Goal: Transaction & Acquisition: Purchase product/service

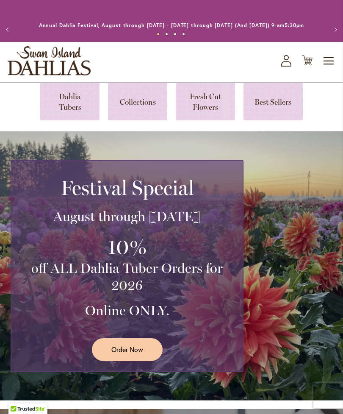
click at [323, 65] on span "Toggle Nav" at bounding box center [329, 60] width 13 height 17
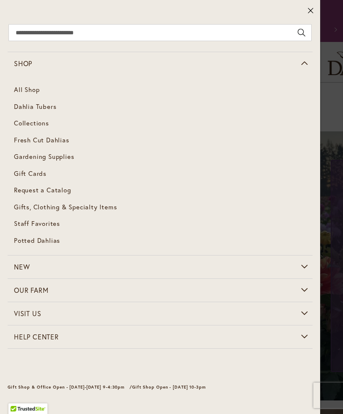
click at [24, 111] on link "Dahlia Tubers" at bounding box center [160, 106] width 305 height 17
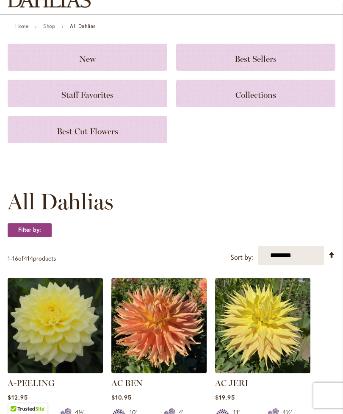
scroll to position [75, 0]
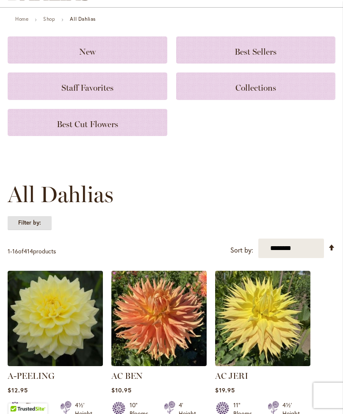
click at [22, 230] on strong "Filter by:" at bounding box center [30, 222] width 44 height 14
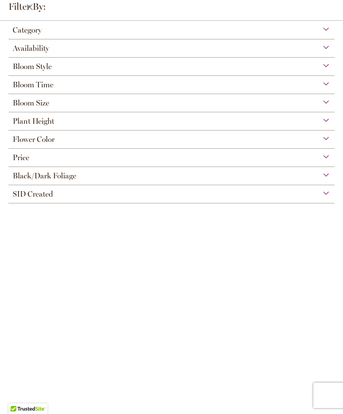
scroll to position [18, 0]
click at [22, 30] on span "Category" at bounding box center [27, 29] width 29 height 9
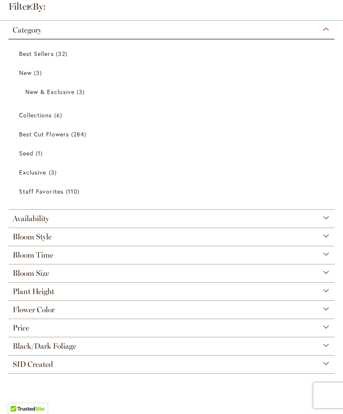
click at [26, 137] on span "Best Cut Flowers" at bounding box center [44, 134] width 50 height 8
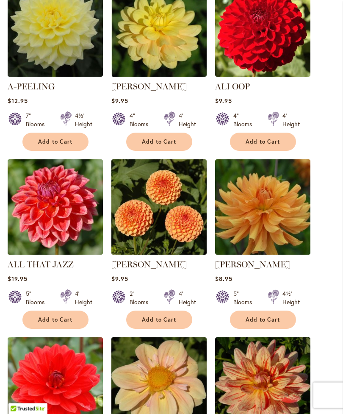
scroll to position [295, 0]
click at [280, 245] on img at bounding box center [262, 206] width 95 height 95
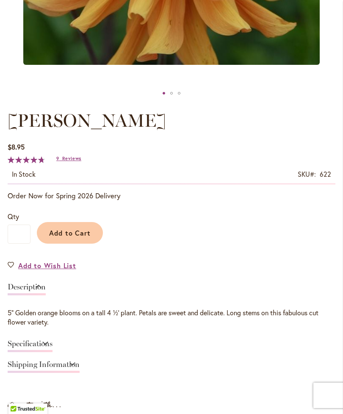
scroll to position [358, 0]
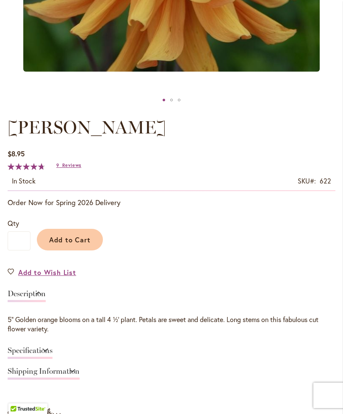
click at [72, 244] on span "Add to Cart" at bounding box center [70, 239] width 42 height 9
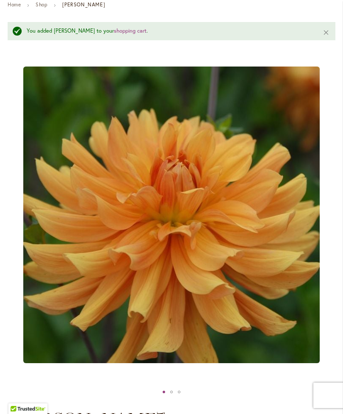
scroll to position [72, 0]
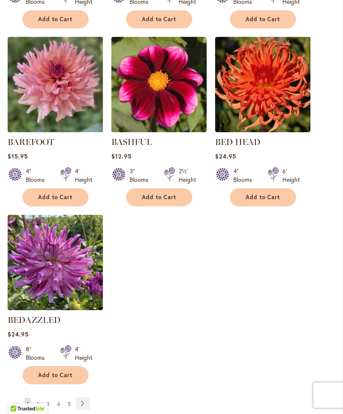
scroll to position [956, 0]
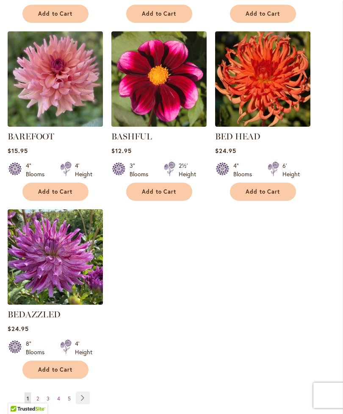
click at [76, 104] on img at bounding box center [55, 78] width 95 height 95
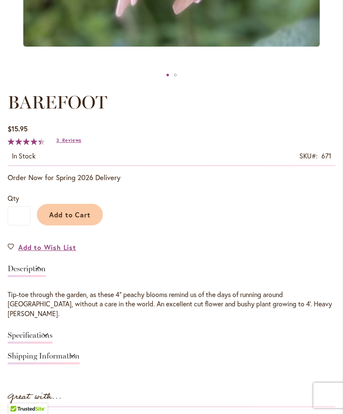
scroll to position [383, 0]
click at [72, 143] on span "Reviews" at bounding box center [71, 141] width 19 height 6
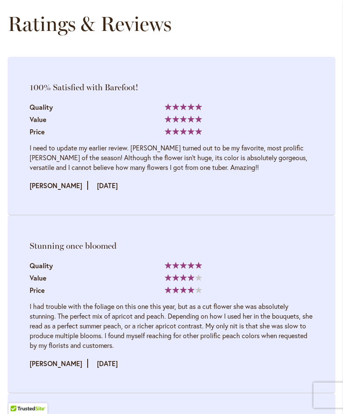
scroll to position [1156, 0]
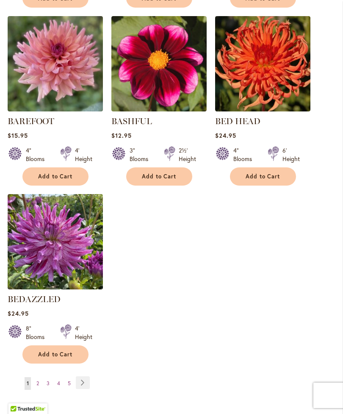
scroll to position [976, 0]
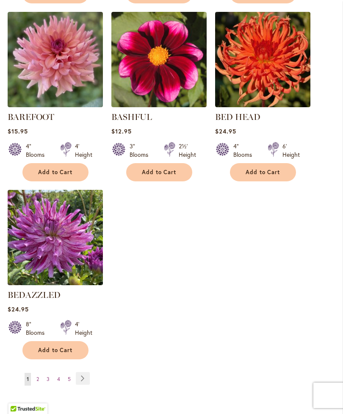
click at [84, 382] on link "Page Next" at bounding box center [83, 378] width 14 height 13
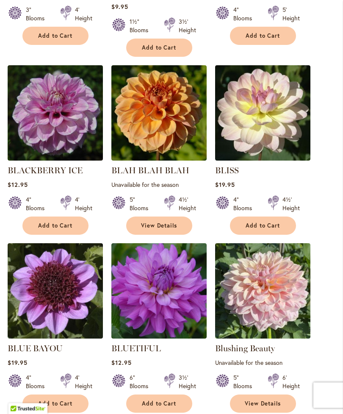
scroll to position [578, 0]
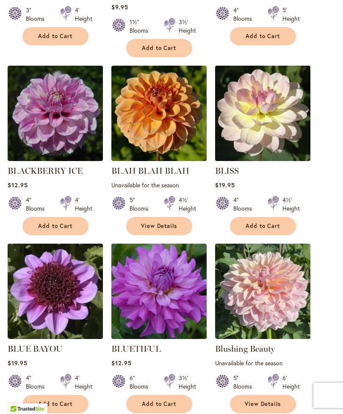
click at [148, 400] on span "Add to Cart" at bounding box center [159, 403] width 35 height 7
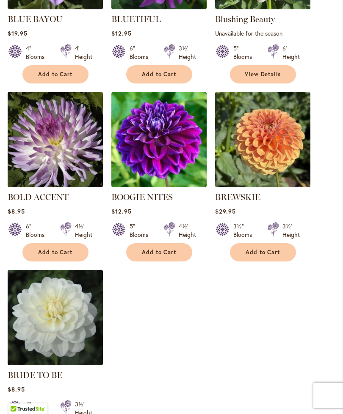
scroll to position [921, 0]
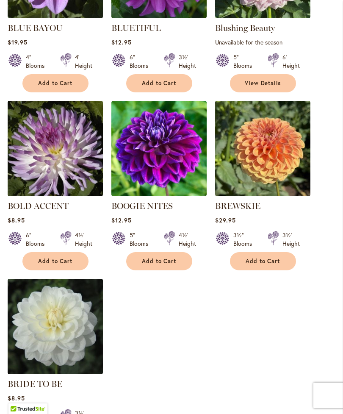
click at [144, 257] on span "Add to Cart" at bounding box center [159, 260] width 35 height 7
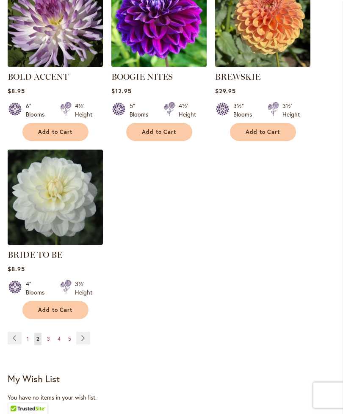
scroll to position [1050, 0]
click at [84, 331] on link "Page Next" at bounding box center [83, 337] width 14 height 13
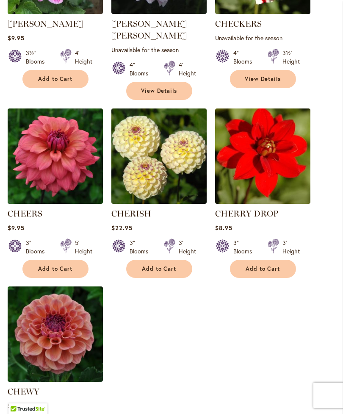
scroll to position [902, 0]
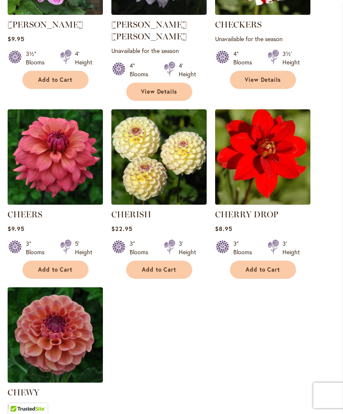
click at [41, 266] on span "Add to Cart" at bounding box center [55, 269] width 35 height 7
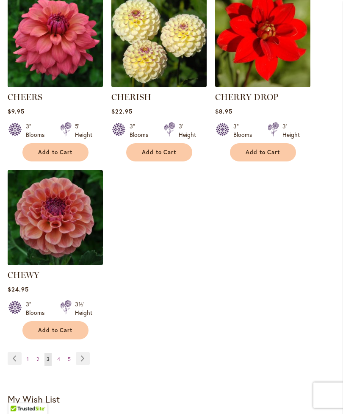
scroll to position [1042, 0]
click at [85, 356] on link "Page Next" at bounding box center [83, 358] width 14 height 13
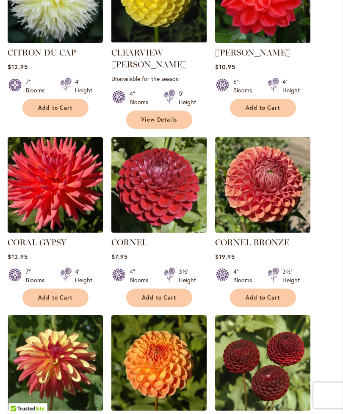
scroll to position [518, 0]
click at [132, 202] on img at bounding box center [158, 184] width 95 height 95
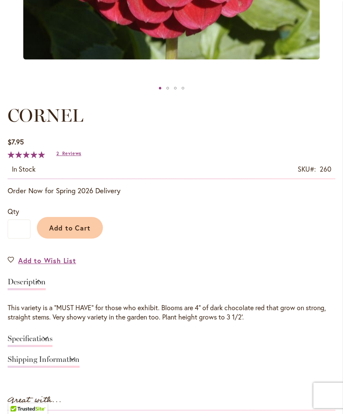
scroll to position [370, 0]
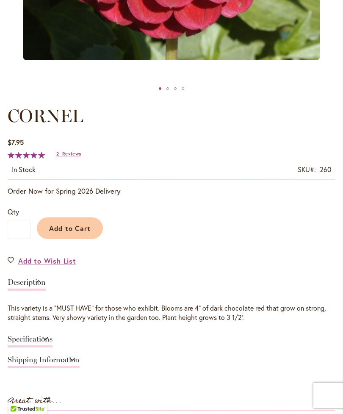
click at [55, 232] on span "Add to Cart" at bounding box center [70, 227] width 42 height 9
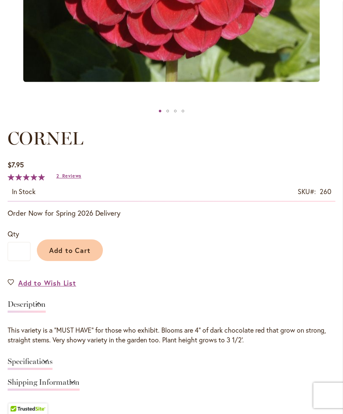
click at [52, 254] on span "Add to Cart" at bounding box center [70, 249] width 42 height 9
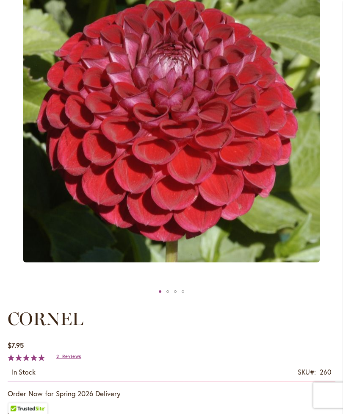
scroll to position [173, 0]
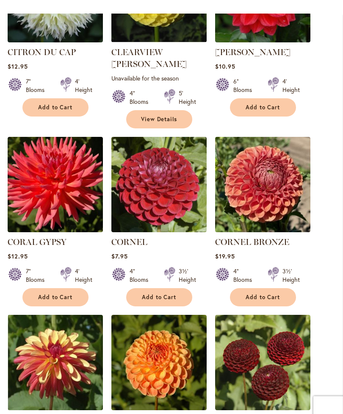
scroll to position [519, 0]
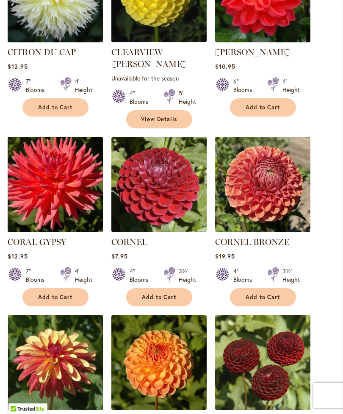
click at [257, 178] on img at bounding box center [262, 184] width 95 height 95
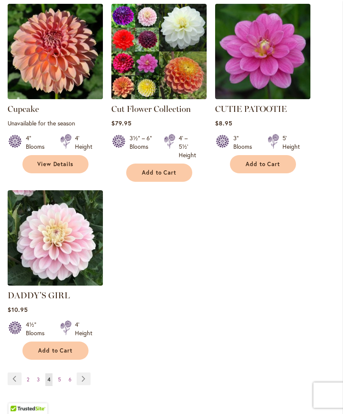
scroll to position [1019, 0]
click at [83, 372] on link "Page Next" at bounding box center [84, 378] width 14 height 13
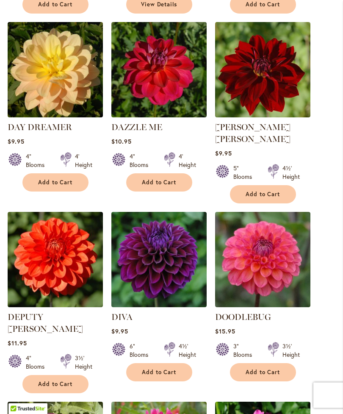
scroll to position [432, 0]
click at [147, 368] on span "Add to Cart" at bounding box center [159, 371] width 35 height 7
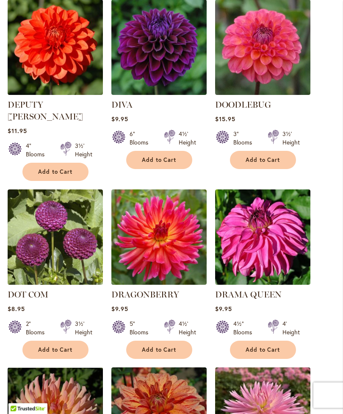
scroll to position [668, 0]
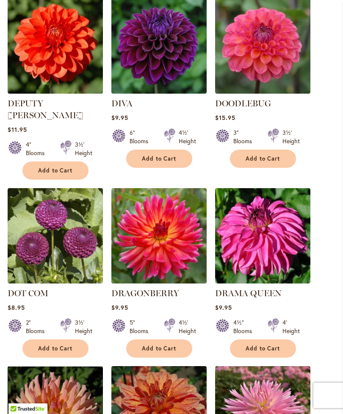
click at [43, 345] on span "Add to Cart" at bounding box center [55, 348] width 35 height 7
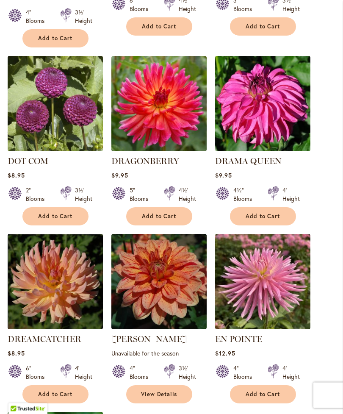
click at [46, 391] on span "Add to Cart" at bounding box center [55, 394] width 35 height 7
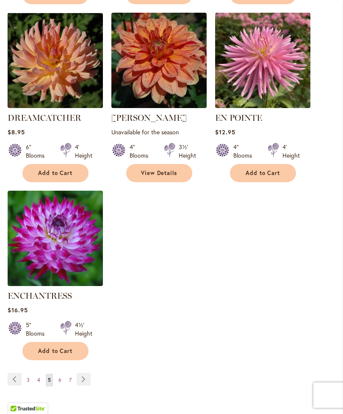
scroll to position [1020, 0]
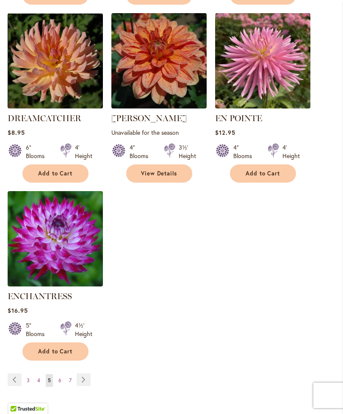
click at [83, 373] on link "Page Next" at bounding box center [84, 379] width 14 height 13
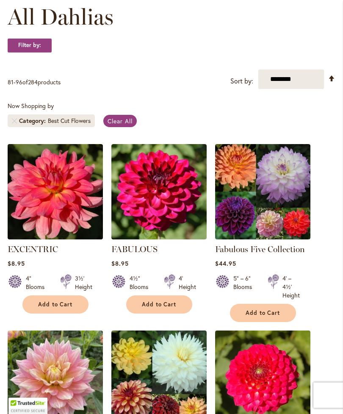
click at [48, 308] on span "Add to Cart" at bounding box center [55, 304] width 35 height 7
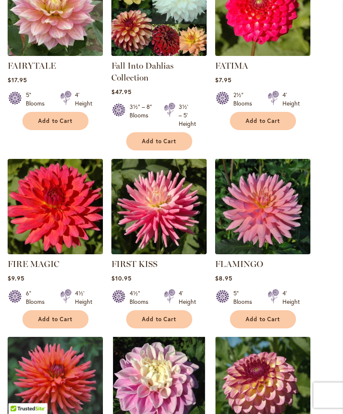
click at [46, 323] on span "Add to Cart" at bounding box center [55, 319] width 35 height 7
click at [254, 328] on button "Add to Cart" at bounding box center [263, 319] width 66 height 18
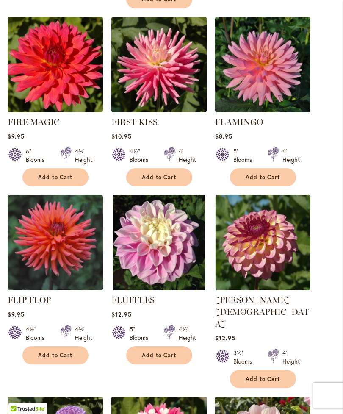
scroll to position [697, 0]
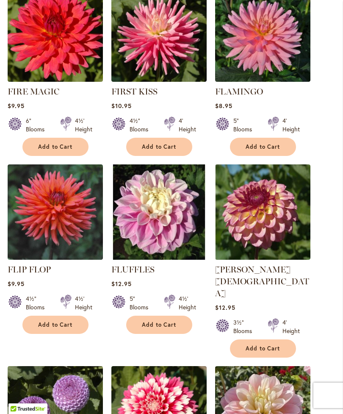
click at [41, 328] on span "Add to Cart" at bounding box center [55, 324] width 35 height 7
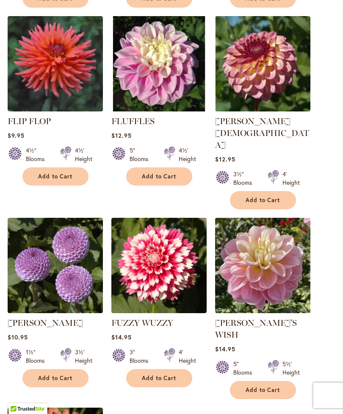
scroll to position [847, 0]
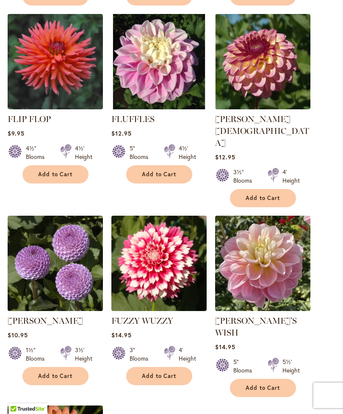
click at [44, 367] on button "Add to Cart" at bounding box center [55, 376] width 66 height 18
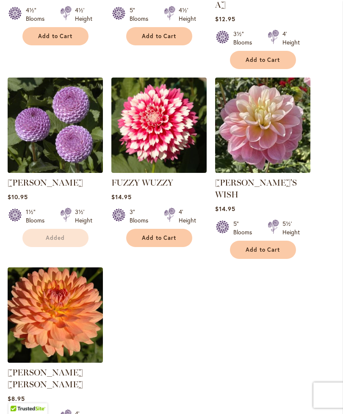
scroll to position [985, 0]
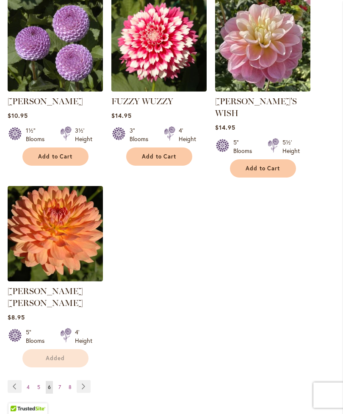
scroll to position [1086, 0]
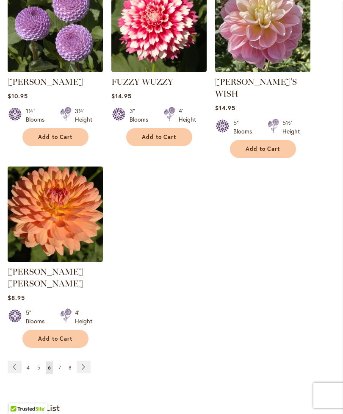
click at [83, 360] on link "Page Next" at bounding box center [84, 366] width 14 height 13
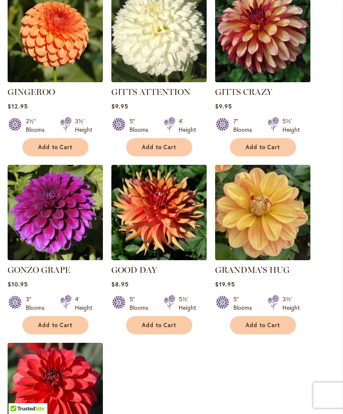
click at [43, 322] on span "Add to Cart" at bounding box center [55, 325] width 35 height 7
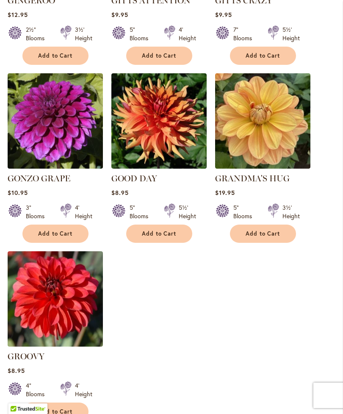
click at [47, 408] on span "Add to Cart" at bounding box center [55, 411] width 35 height 7
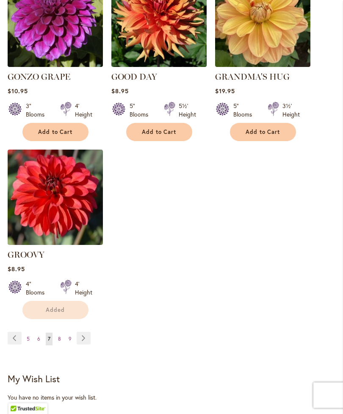
scroll to position [1073, 0]
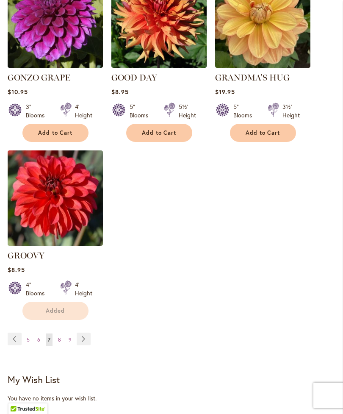
click at [82, 332] on link "Page Next" at bounding box center [84, 338] width 14 height 13
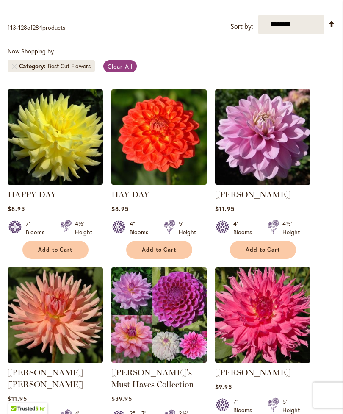
scroll to position [187, 0]
click at [246, 253] on span "Add to Cart" at bounding box center [262, 249] width 35 height 7
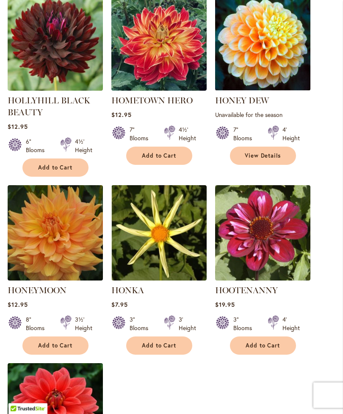
scroll to position [879, 0]
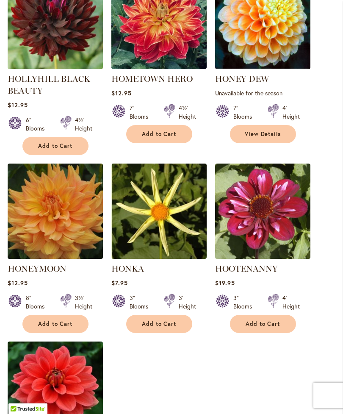
click at [45, 327] on span "Add to Cart" at bounding box center [55, 323] width 35 height 7
click at [41, 155] on button "Add to Cart" at bounding box center [55, 146] width 66 height 18
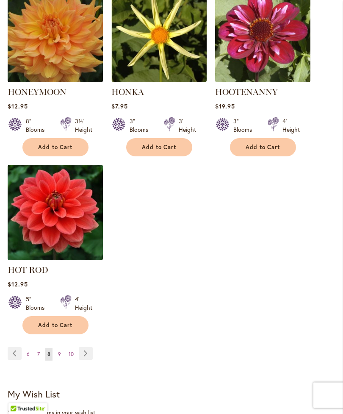
scroll to position [1055, 0]
click at [82, 359] on link "Page Next" at bounding box center [86, 353] width 14 height 13
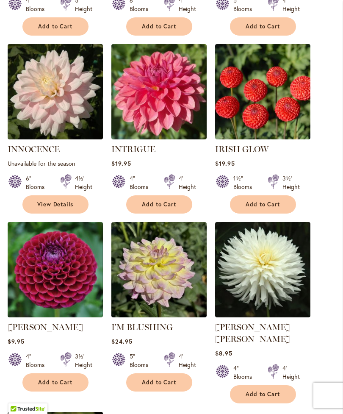
scroll to position [777, 0]
click at [46, 378] on span "Add to Cart" at bounding box center [55, 381] width 35 height 7
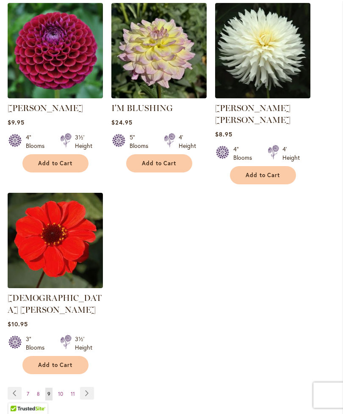
scroll to position [1019, 0]
click at [88, 386] on link "Page Next" at bounding box center [87, 392] width 14 height 13
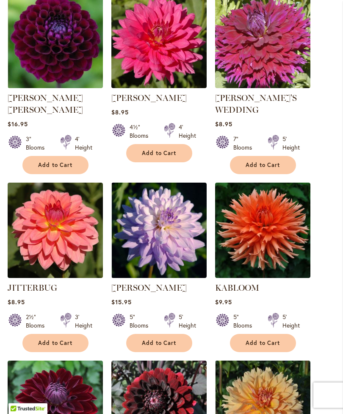
scroll to position [284, 0]
click at [150, 340] on span "Add to Cart" at bounding box center [159, 342] width 35 height 7
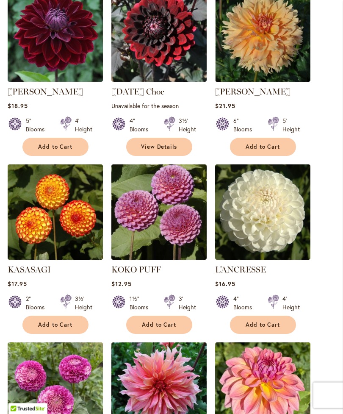
scroll to position [682, 0]
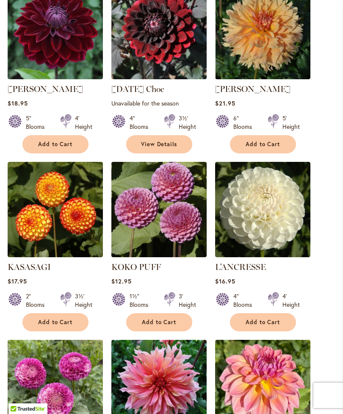
click at [148, 325] on button "Add to Cart" at bounding box center [159, 322] width 66 height 18
click at [16, 285] on div "2" Blooms 3½' Height" at bounding box center [55, 297] width 95 height 24
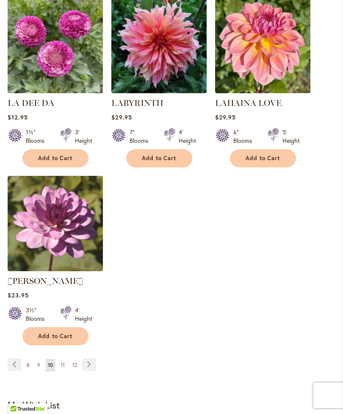
scroll to position [1058, 0]
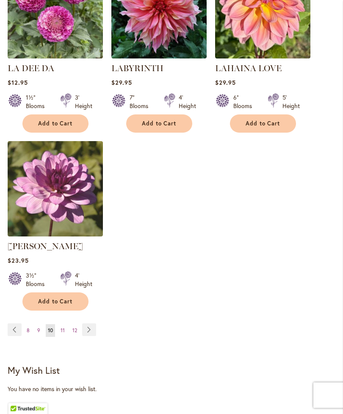
click at [88, 323] on link "Page Next" at bounding box center [89, 329] width 14 height 13
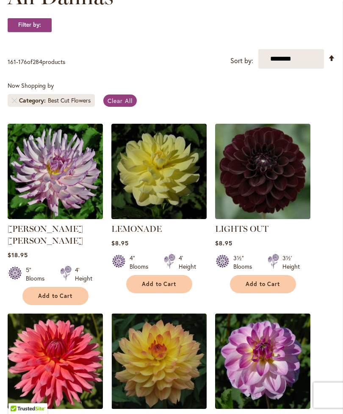
click at [243, 292] on button "Add to Cart" at bounding box center [263, 284] width 66 height 18
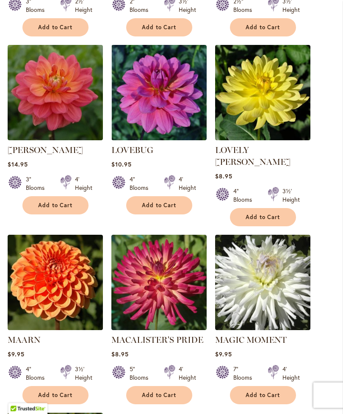
scroll to position [818, 0]
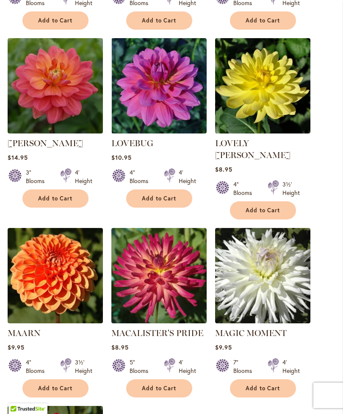
click at [46, 379] on button "Add to Cart" at bounding box center [55, 388] width 66 height 18
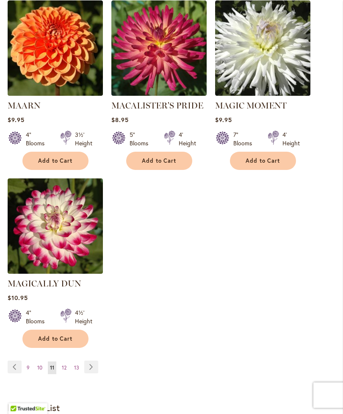
scroll to position [1045, 0]
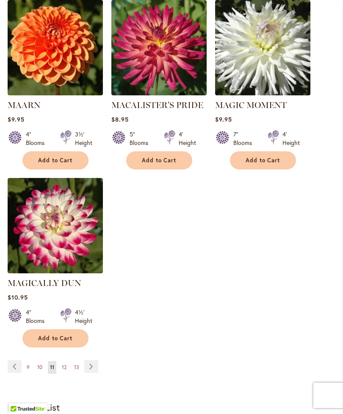
click at [92, 360] on link "Page Next" at bounding box center [91, 366] width 14 height 13
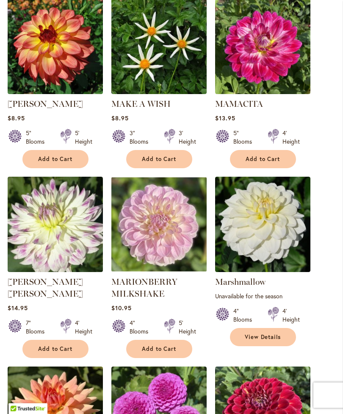
scroll to position [278, 0]
click at [139, 358] on button "Add to Cart" at bounding box center [159, 348] width 66 height 18
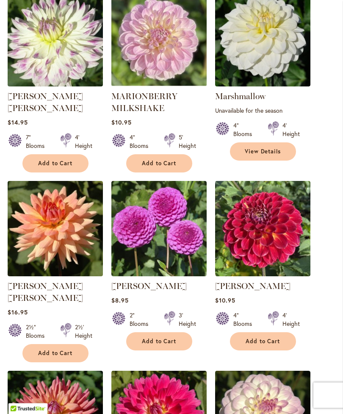
scroll to position [485, 0]
click at [149, 345] on span "Add to Cart" at bounding box center [159, 340] width 35 height 7
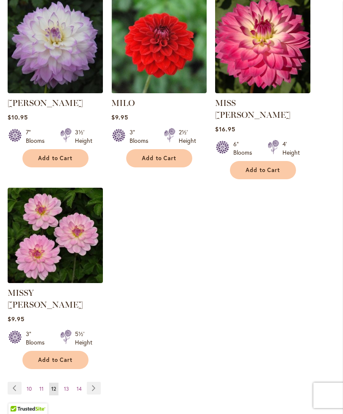
scroll to position [1037, 0]
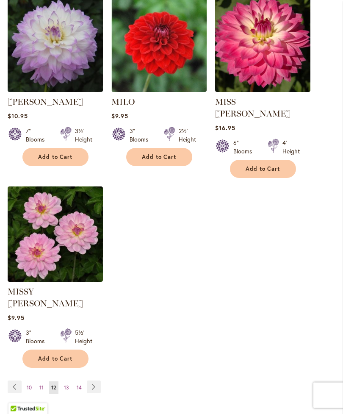
click at [91, 380] on link "Page Next" at bounding box center [94, 386] width 14 height 13
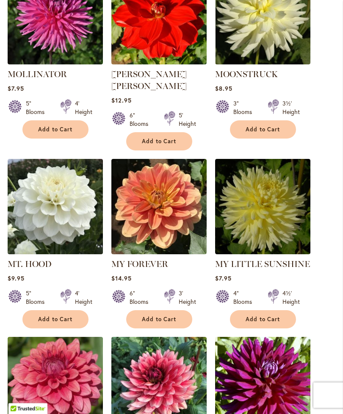
click at [39, 316] on span "Add to Cart" at bounding box center [55, 319] width 35 height 7
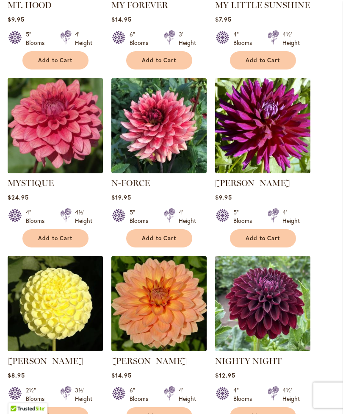
scroll to position [589, 0]
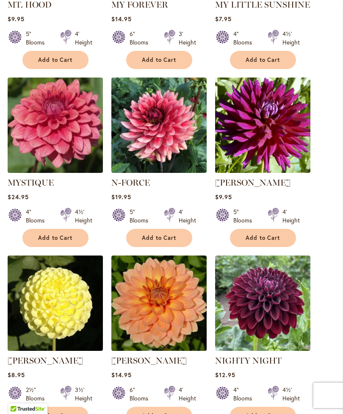
click at [243, 235] on button "Add to Cart" at bounding box center [263, 238] width 66 height 18
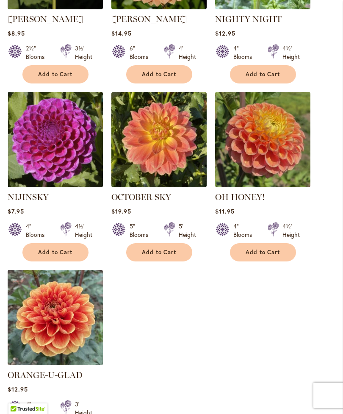
scroll to position [929, 0]
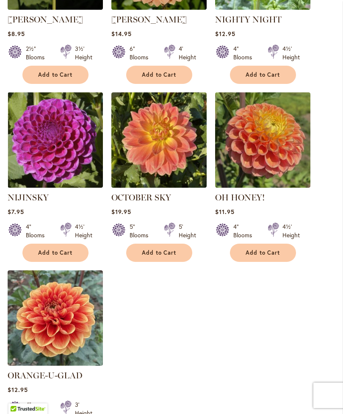
click at [33, 253] on button "Add to Cart" at bounding box center [55, 252] width 66 height 18
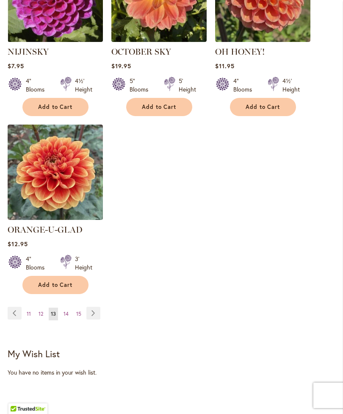
scroll to position [1080, 0]
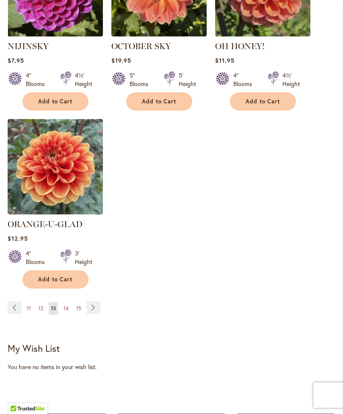
click at [92, 302] on link "Page Next" at bounding box center [93, 307] width 14 height 13
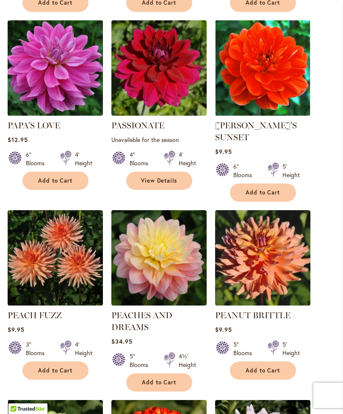
scroll to position [454, 0]
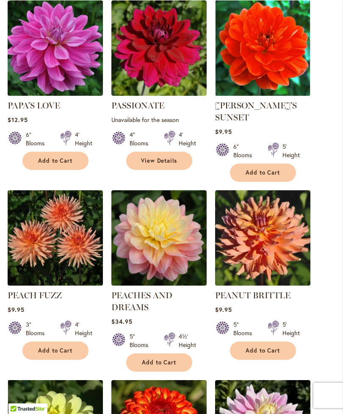
click at [41, 359] on button "Add to Cart" at bounding box center [55, 350] width 66 height 18
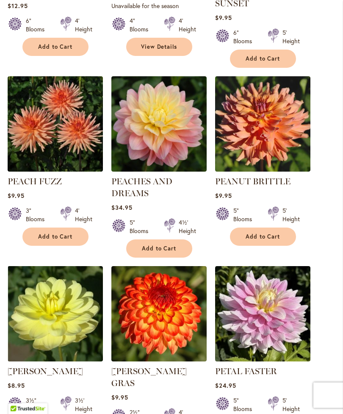
click at [249, 240] on span "Add to Cart" at bounding box center [262, 236] width 35 height 7
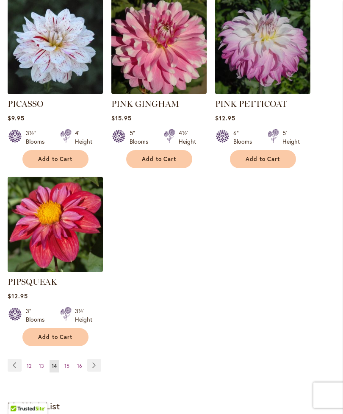
scroll to position [1047, 0]
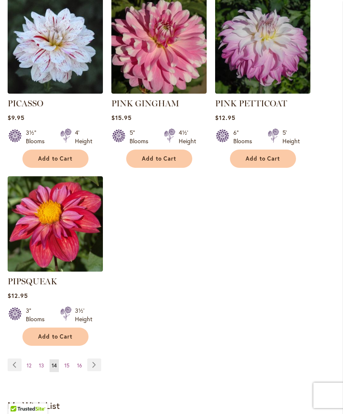
click at [94, 360] on link "Page Next" at bounding box center [94, 364] width 14 height 13
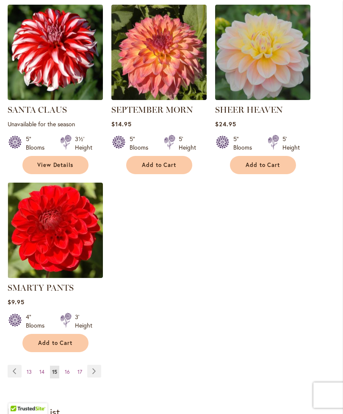
scroll to position [998, 0]
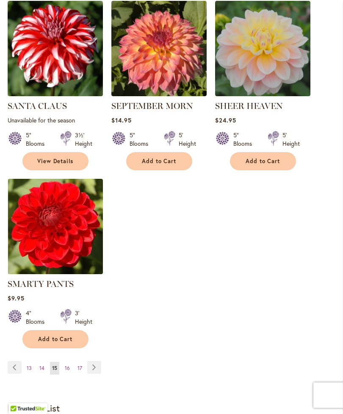
click at [91, 373] on link "Page Next" at bounding box center [94, 367] width 14 height 13
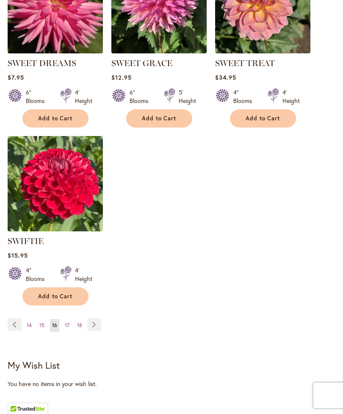
scroll to position [1050, 0]
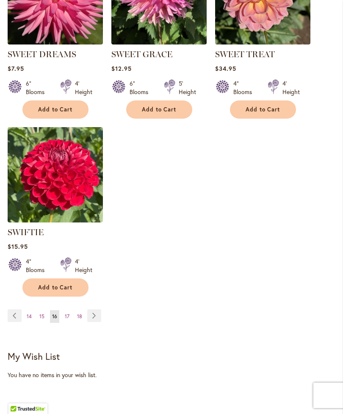
click at [94, 322] on link "Page Next" at bounding box center [94, 315] width 14 height 13
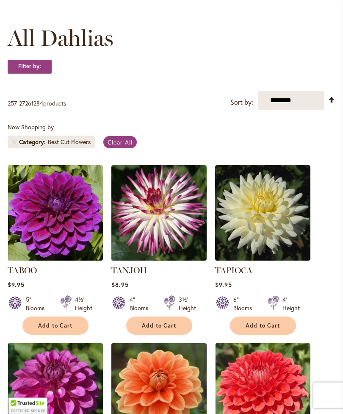
scroll to position [112, 0]
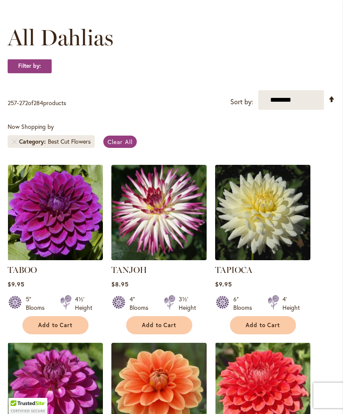
click at [42, 334] on button "Add to Cart" at bounding box center [55, 325] width 66 height 18
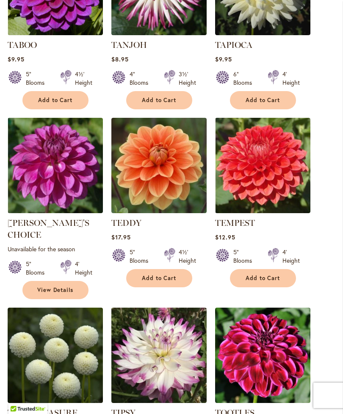
scroll to position [363, 0]
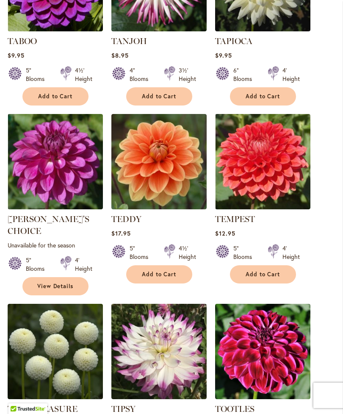
click at [242, 277] on button "Add to Cart" at bounding box center [263, 274] width 66 height 18
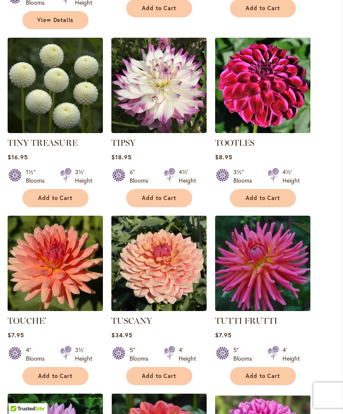
click at [50, 375] on span "Add to Cart" at bounding box center [55, 375] width 35 height 7
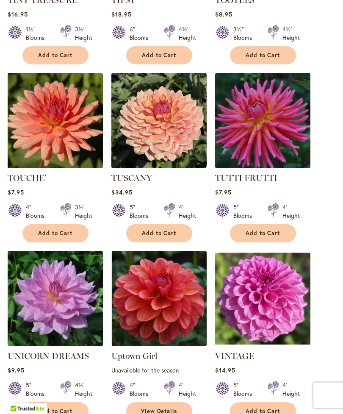
scroll to position [771, 0]
click at [51, 402] on button "Add to Cart" at bounding box center [55, 411] width 66 height 18
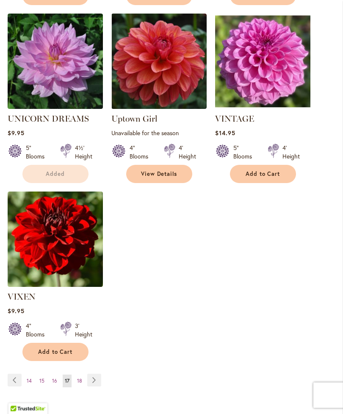
scroll to position [1020, 0]
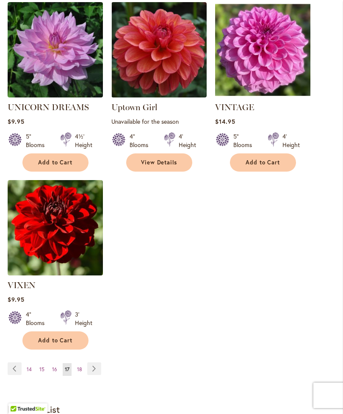
click at [96, 364] on link "Page Next" at bounding box center [94, 368] width 14 height 13
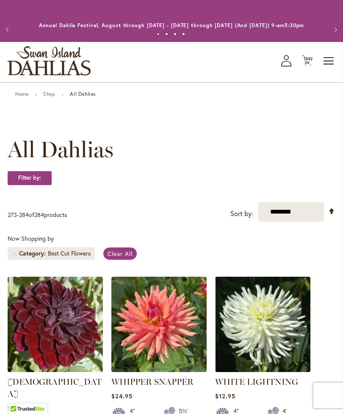
click at [309, 64] on icon "Cart .cls-1 { fill: #231f20; }" at bounding box center [307, 60] width 11 height 11
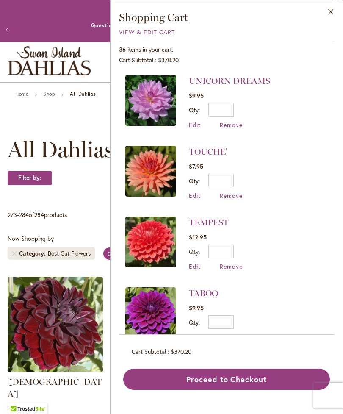
click at [127, 28] on span "View & Edit Cart" at bounding box center [147, 32] width 56 height 8
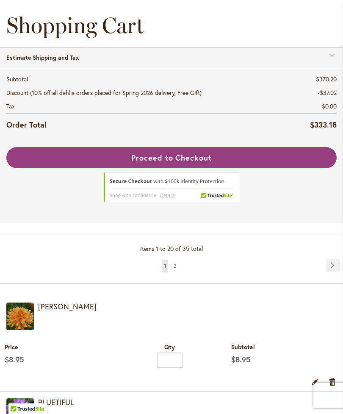
scroll to position [164, 0]
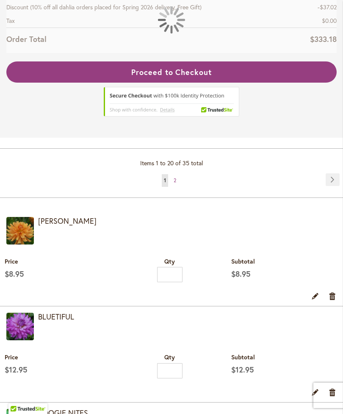
click at [312, 300] on link "Edit" at bounding box center [315, 295] width 8 height 9
click at [315, 291] on link "Edit" at bounding box center [315, 295] width 8 height 9
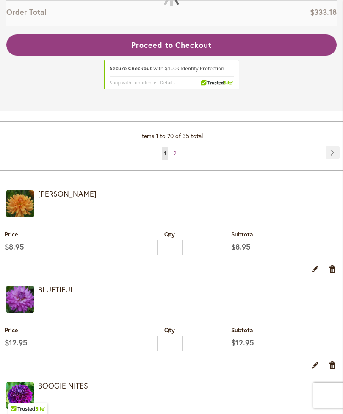
click at [312, 273] on link "Edit" at bounding box center [315, 268] width 8 height 9
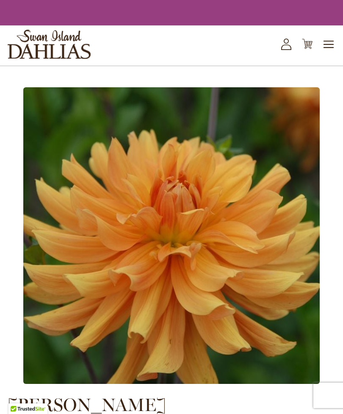
type input "*"
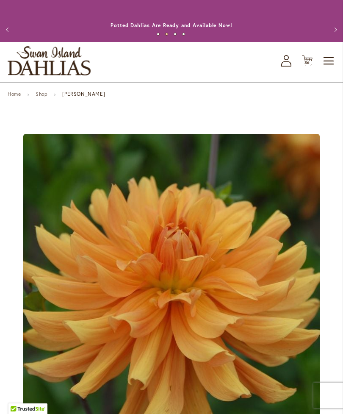
click at [306, 65] on span "36" at bounding box center [307, 63] width 6 height 6
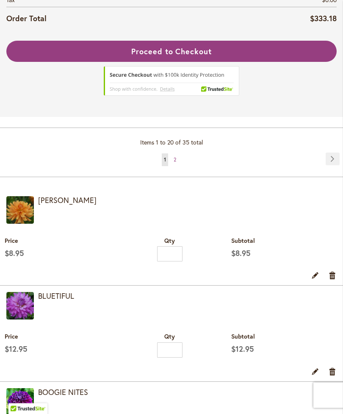
scroll to position [185, 0]
click at [46, 205] on link "[PERSON_NAME]" at bounding box center [67, 200] width 58 height 10
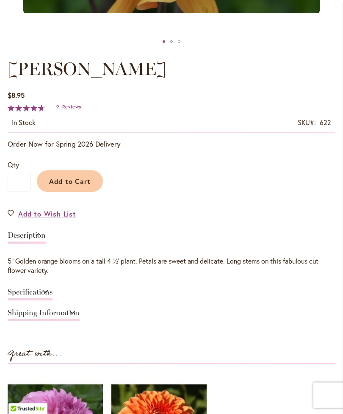
scroll to position [417, 0]
click at [36, 218] on span "Add to Wish List" at bounding box center [47, 214] width 58 height 10
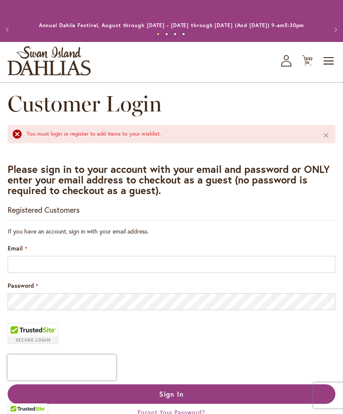
click at [19, 234] on div "Registered Customers If you have an account, sign in with your email address. E…" at bounding box center [172, 321] width 328 height 234
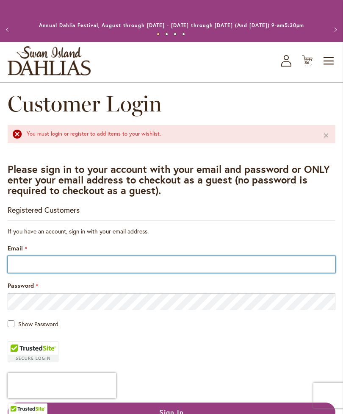
click at [57, 271] on input "Email" at bounding box center [172, 264] width 328 height 17
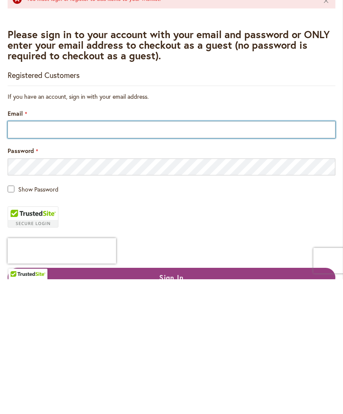
type input "**********"
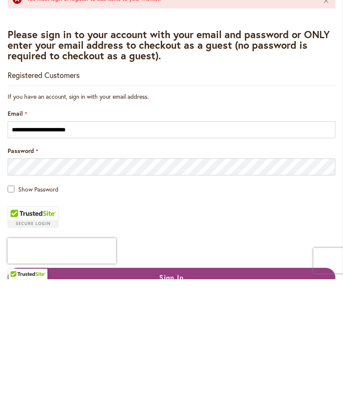
scroll to position [135, 0]
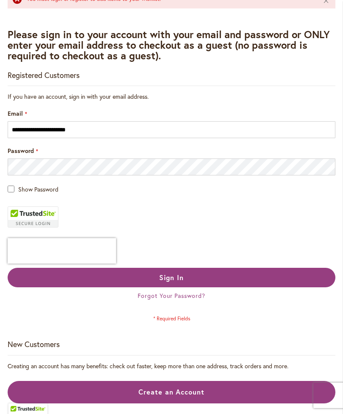
click at [182, 281] on span "Sign In" at bounding box center [171, 277] width 25 height 9
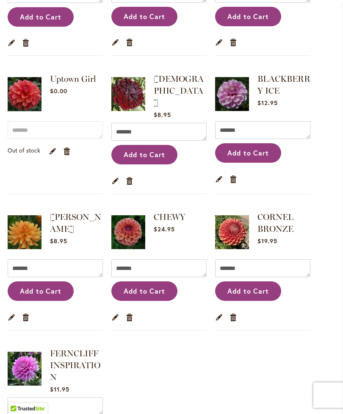
scroll to position [301, 0]
